Goal: Information Seeking & Learning: Learn about a topic

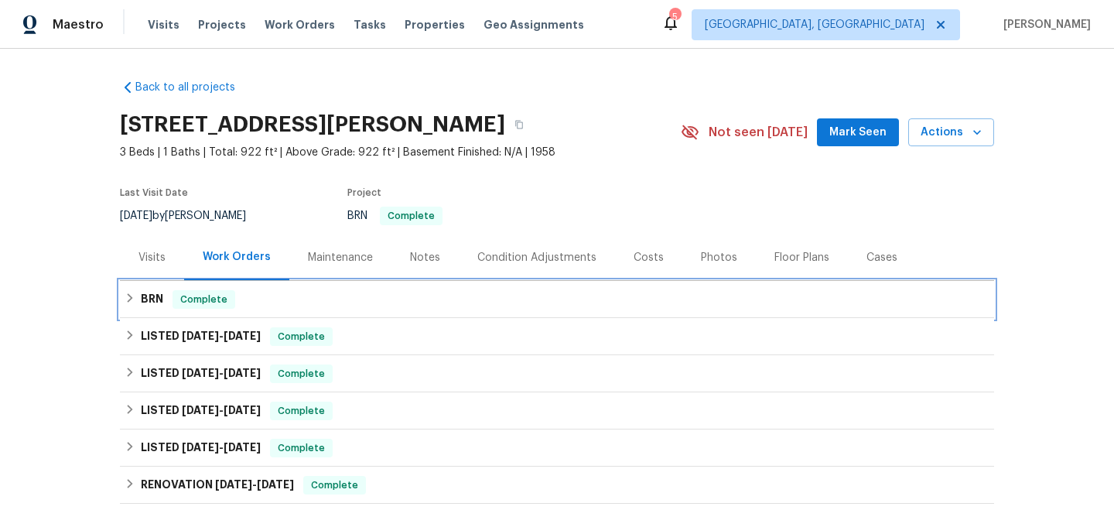
click at [273, 298] on div "BRN Complete" at bounding box center [557, 299] width 865 height 19
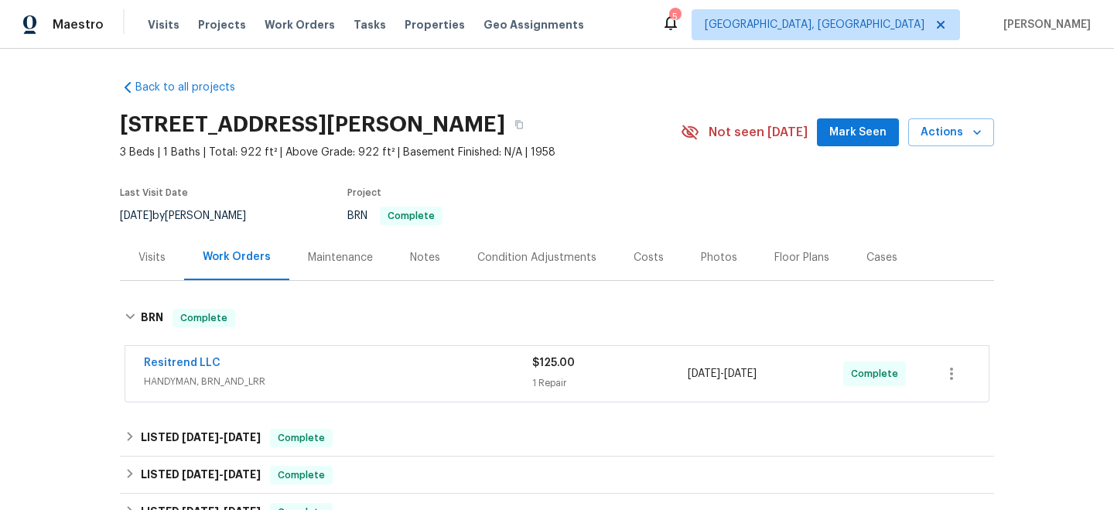
click at [306, 363] on div "Resitrend LLC" at bounding box center [338, 364] width 388 height 19
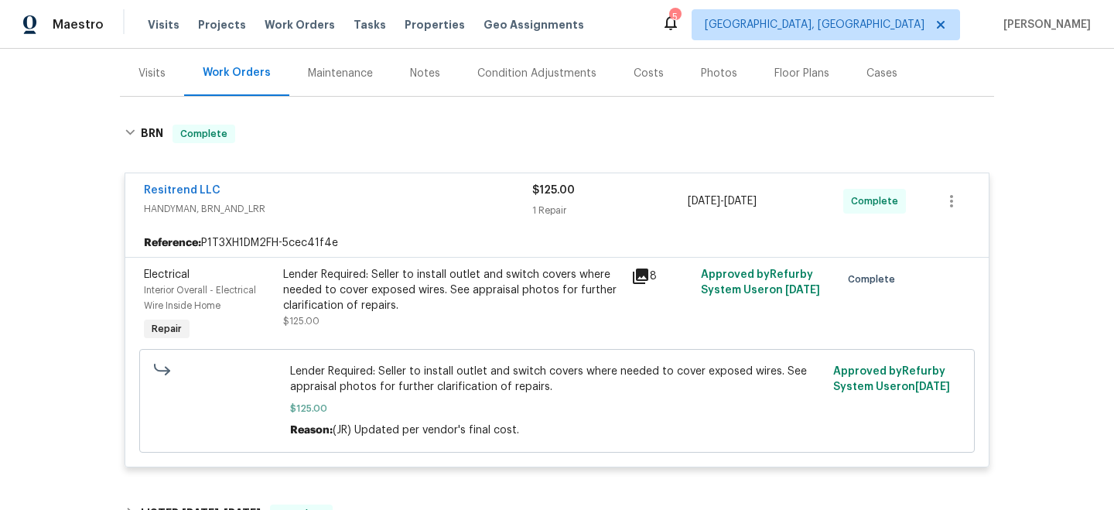
scroll to position [183, 0]
click at [639, 281] on icon at bounding box center [640, 277] width 15 height 15
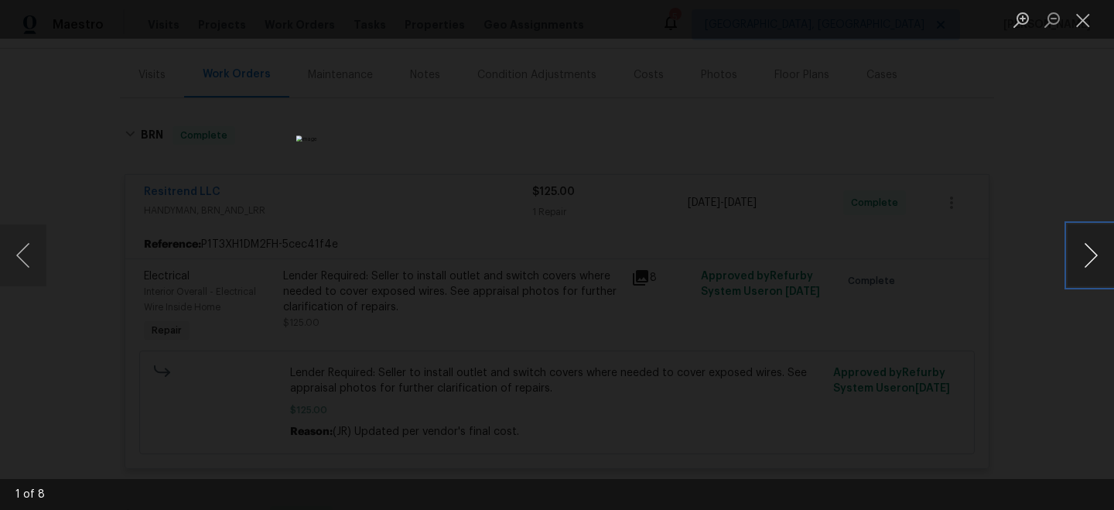
click at [1093, 263] on button "Next image" at bounding box center [1090, 255] width 46 height 62
click at [17, 265] on button "Previous image" at bounding box center [23, 255] width 46 height 62
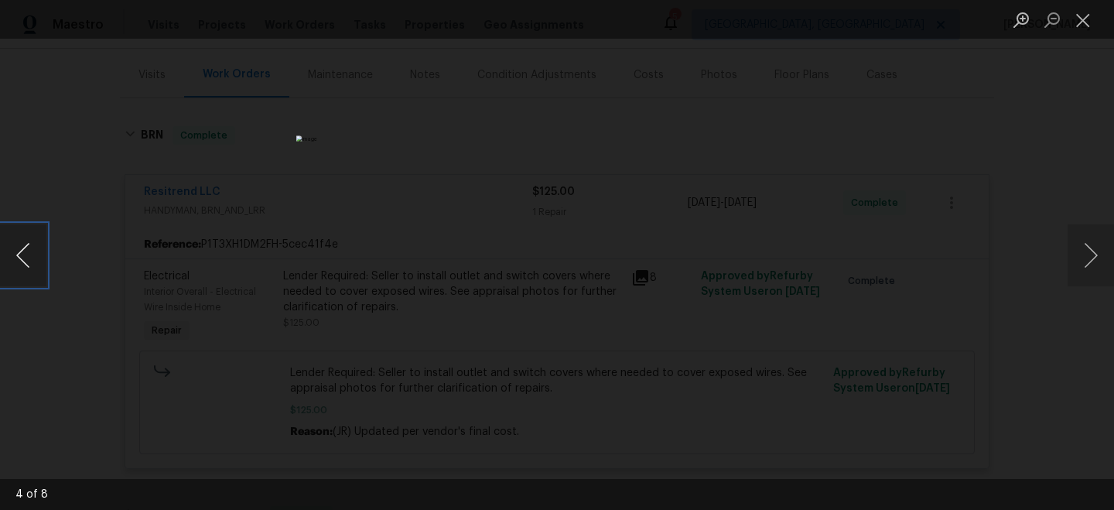
click at [17, 267] on button "Previous image" at bounding box center [23, 255] width 46 height 62
click at [1095, 261] on button "Next image" at bounding box center [1090, 255] width 46 height 62
click at [26, 261] on button "Previous image" at bounding box center [23, 255] width 46 height 62
click at [236, 247] on div "Lightbox" at bounding box center [557, 255] width 1114 height 510
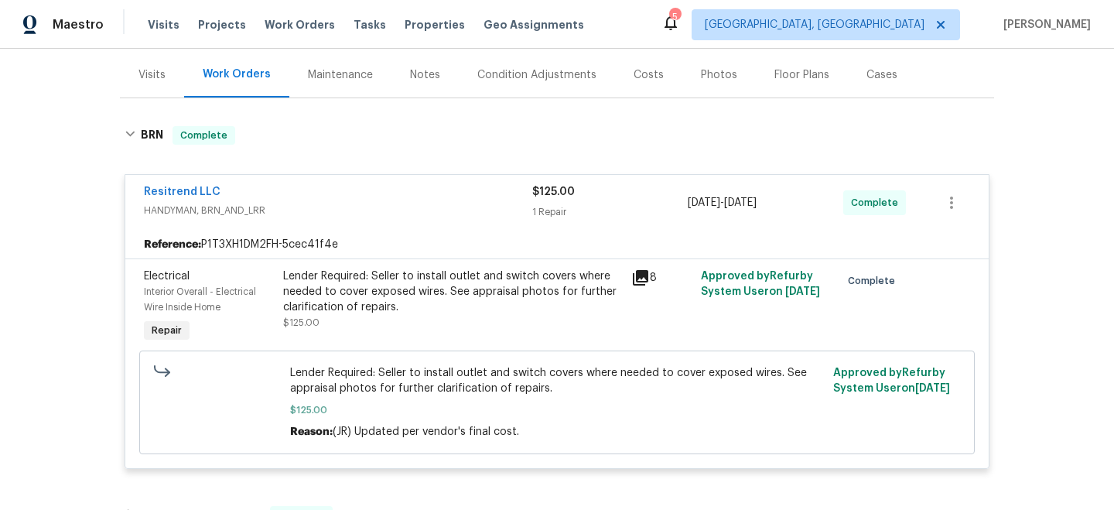
click at [634, 275] on icon at bounding box center [640, 277] width 19 height 19
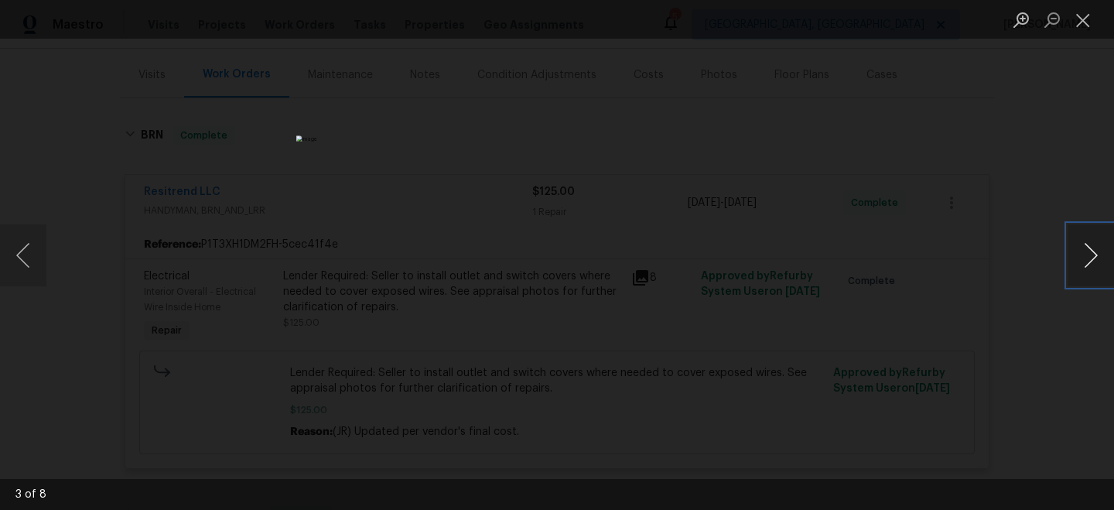
click at [1102, 262] on button "Next image" at bounding box center [1090, 255] width 46 height 62
click at [25, 266] on button "Previous image" at bounding box center [23, 255] width 46 height 62
